Goal: Information Seeking & Learning: Learn about a topic

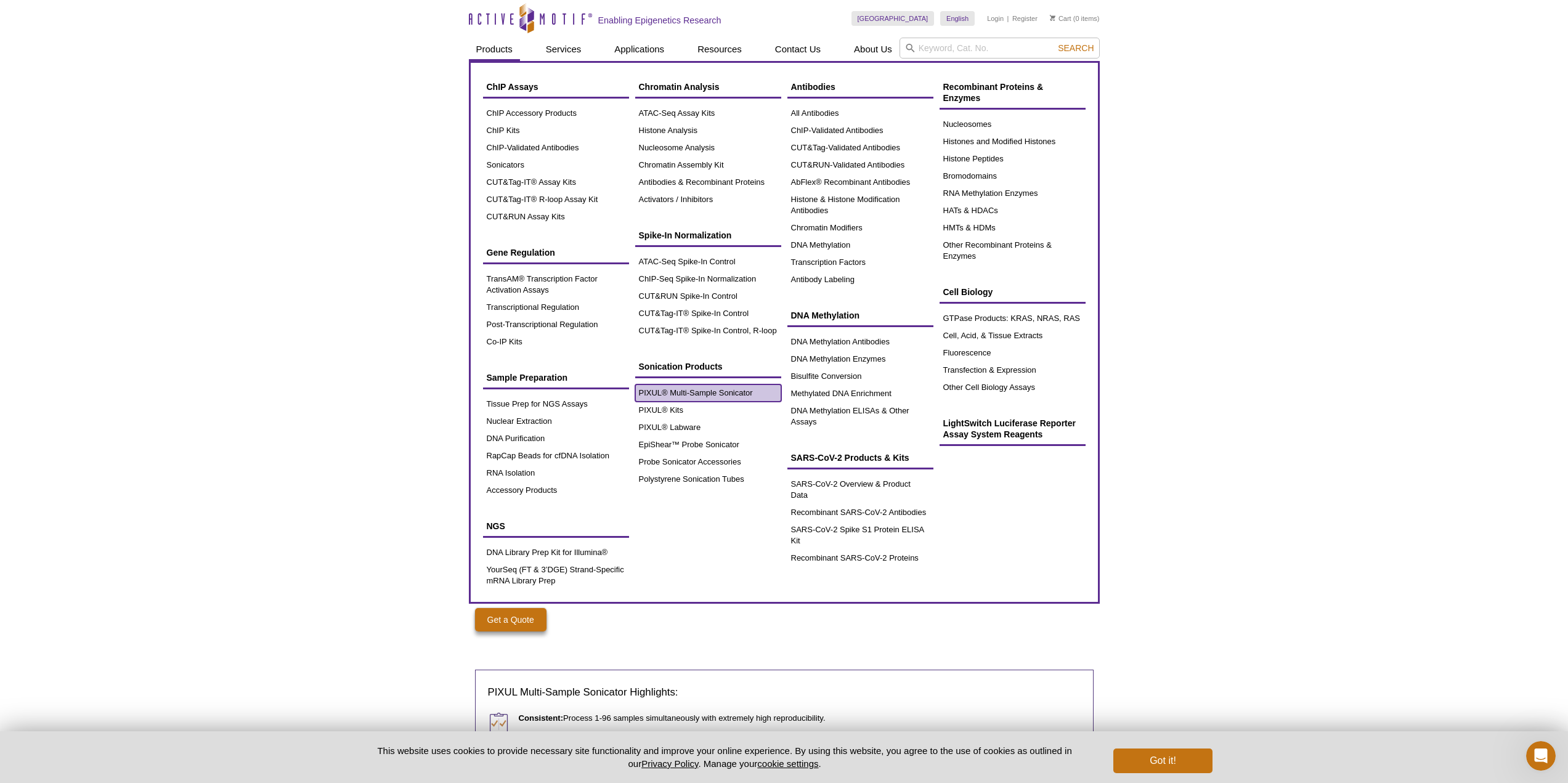
click at [670, 388] on link "PIXUL® Multi-Sample Sonicator" at bounding box center [708, 393] width 146 height 17
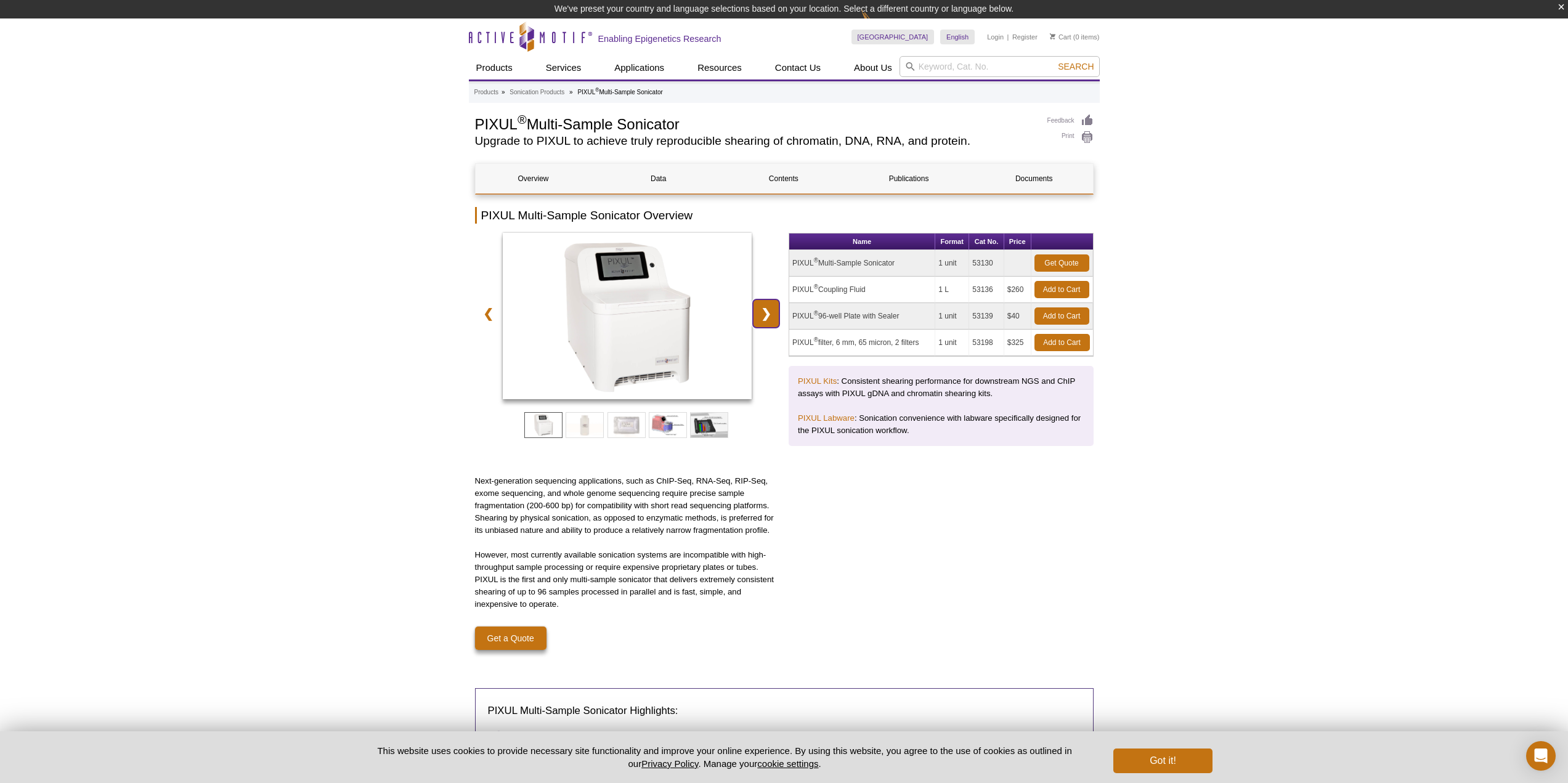
click at [765, 318] on link "❯" at bounding box center [766, 314] width 26 height 28
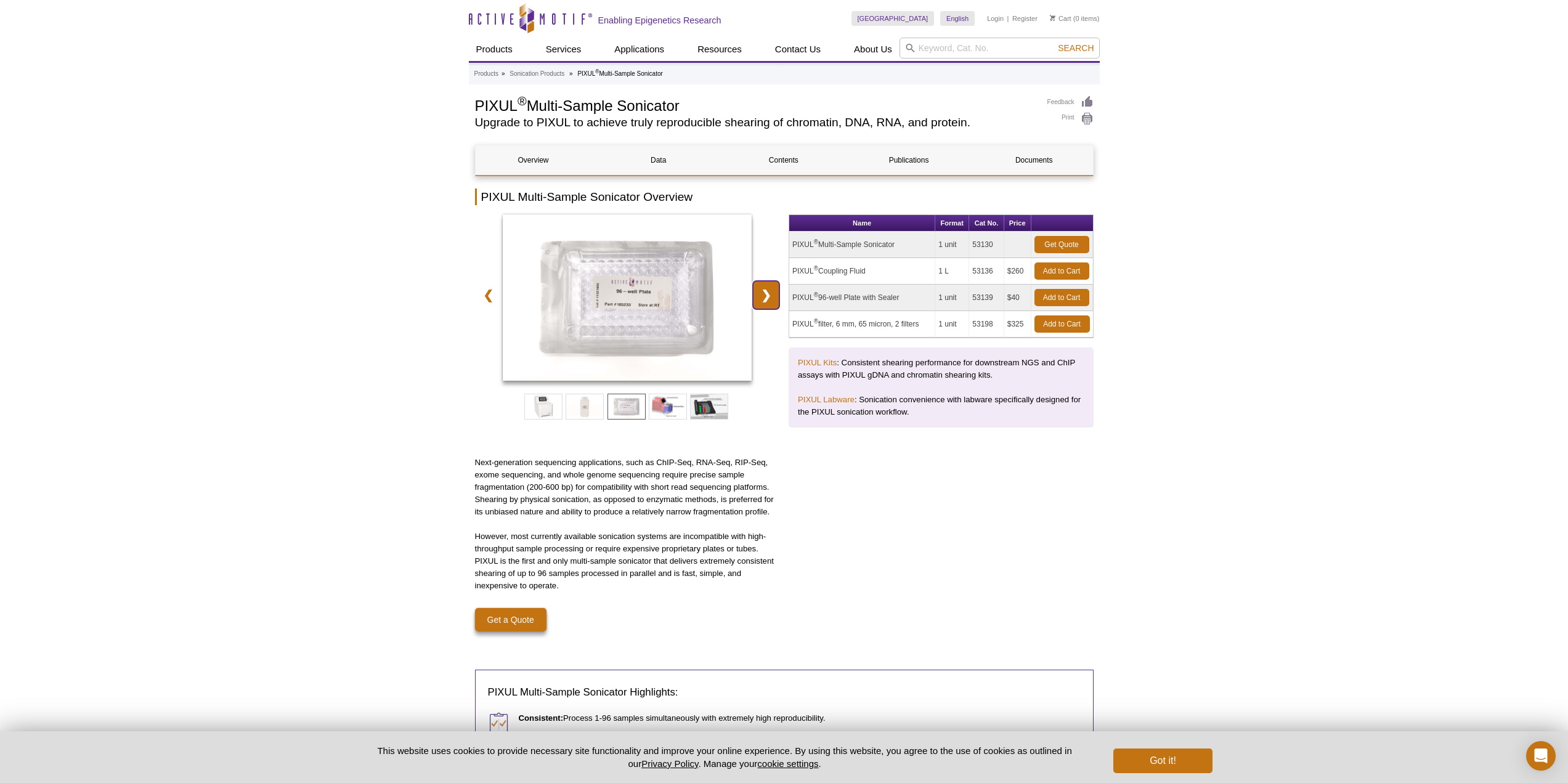
click at [769, 295] on link "❯" at bounding box center [766, 295] width 26 height 28
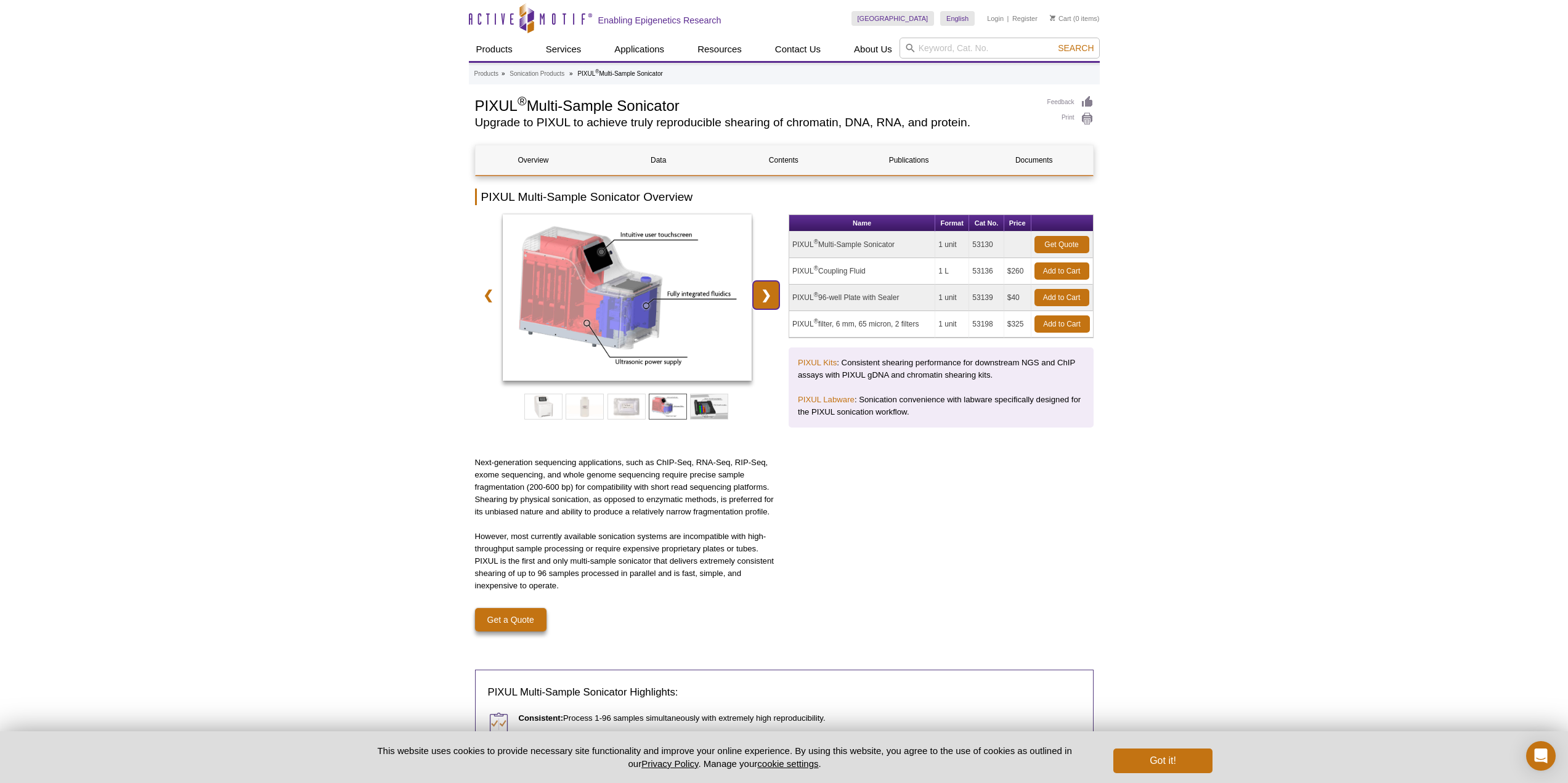
click at [766, 294] on link "❯" at bounding box center [766, 295] width 26 height 28
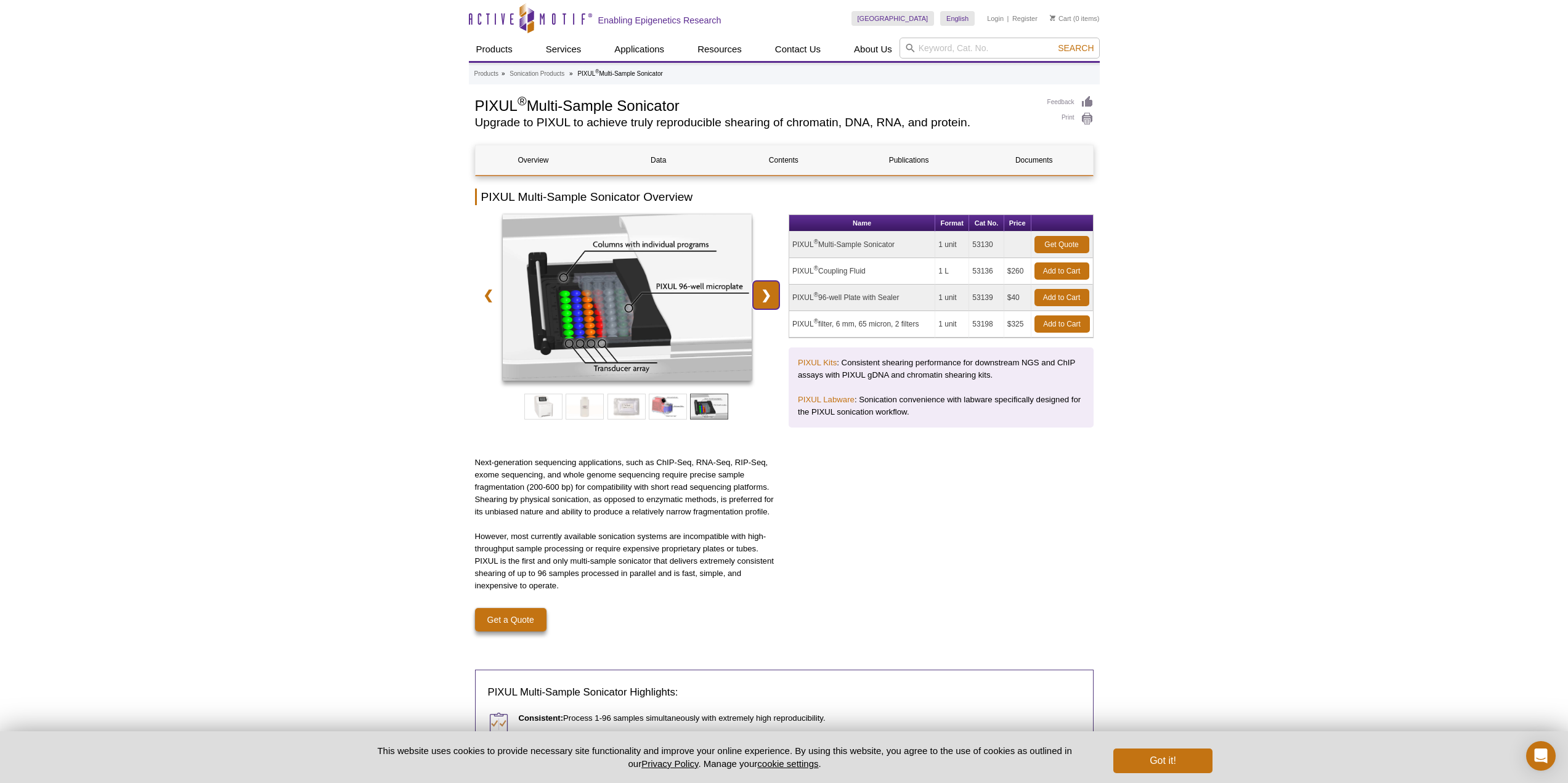
click at [766, 294] on link "❯" at bounding box center [766, 295] width 26 height 28
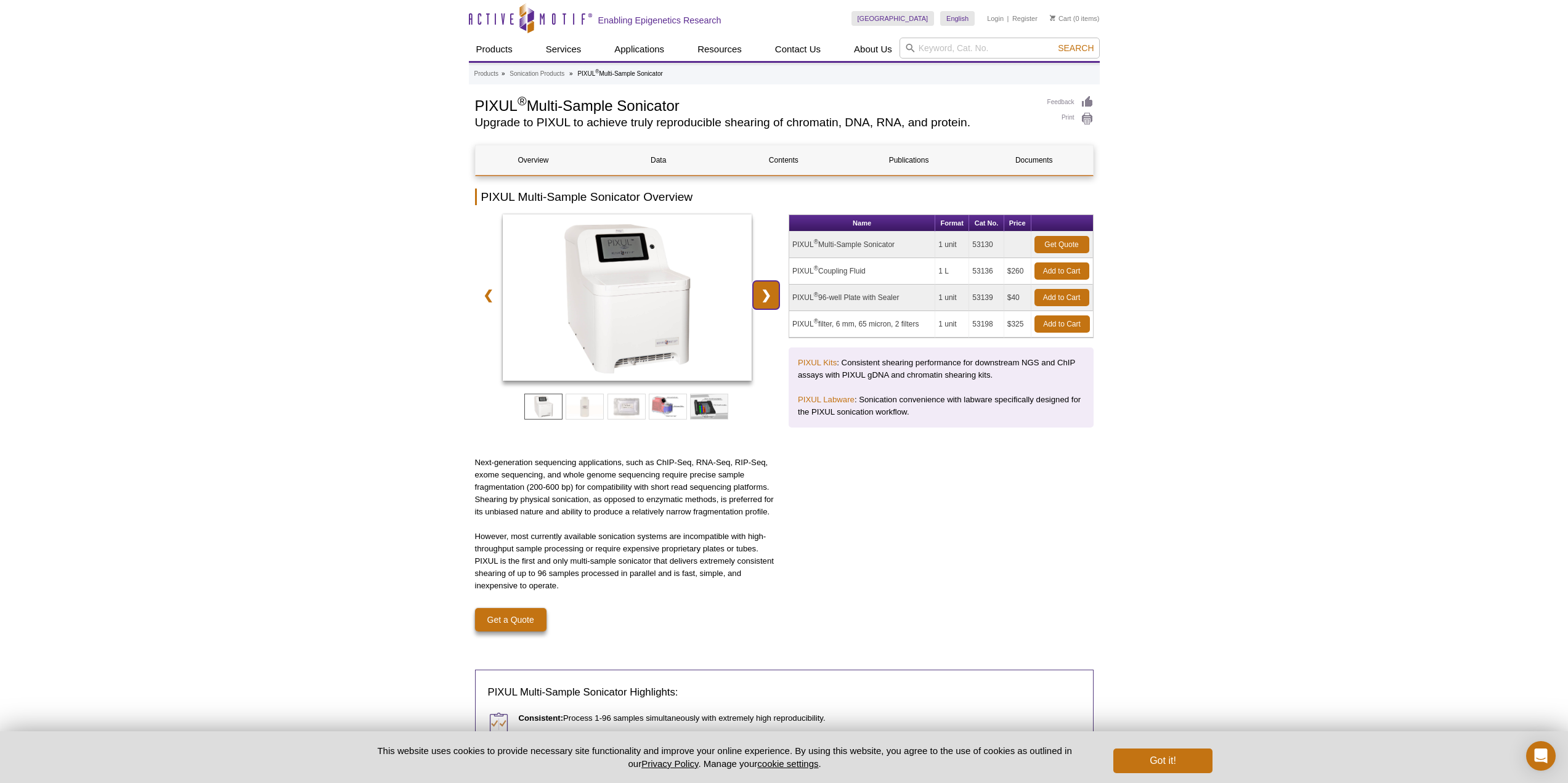
click at [766, 294] on link "❯" at bounding box center [766, 295] width 26 height 28
